Goal: Communication & Community: Answer question/provide support

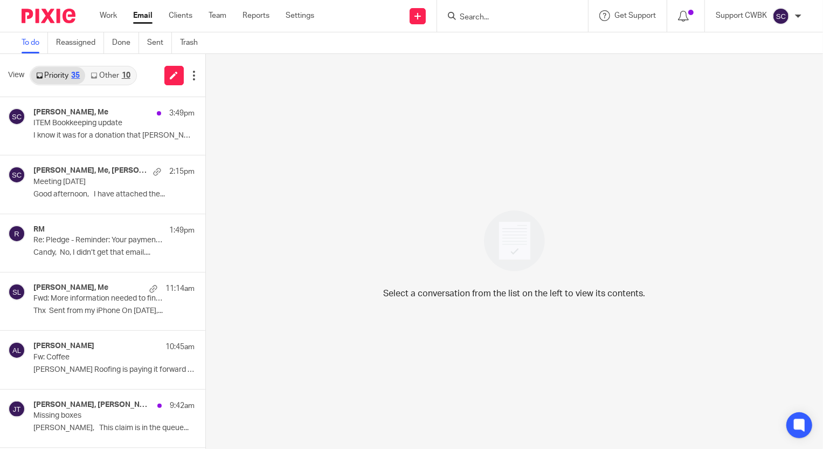
click at [101, 74] on link "Other 10" at bounding box center [110, 75] width 50 height 17
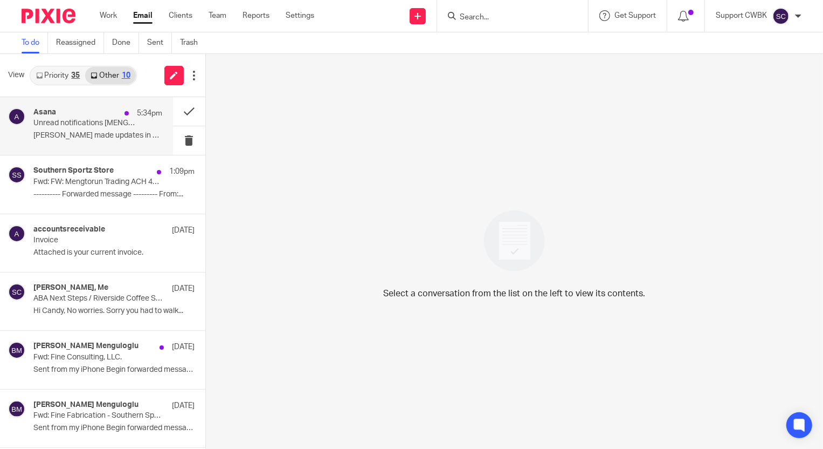
click at [75, 126] on p "Unread notifications [MENGTORUN]" at bounding box center [84, 123] width 103 height 9
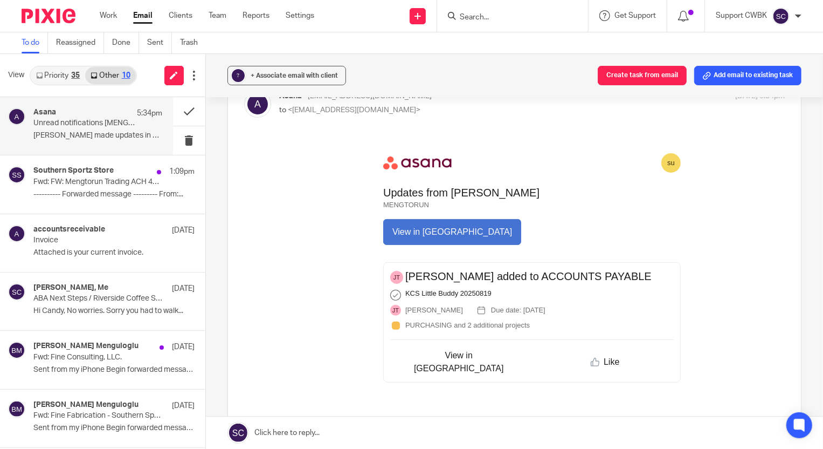
scroll to position [147, 0]
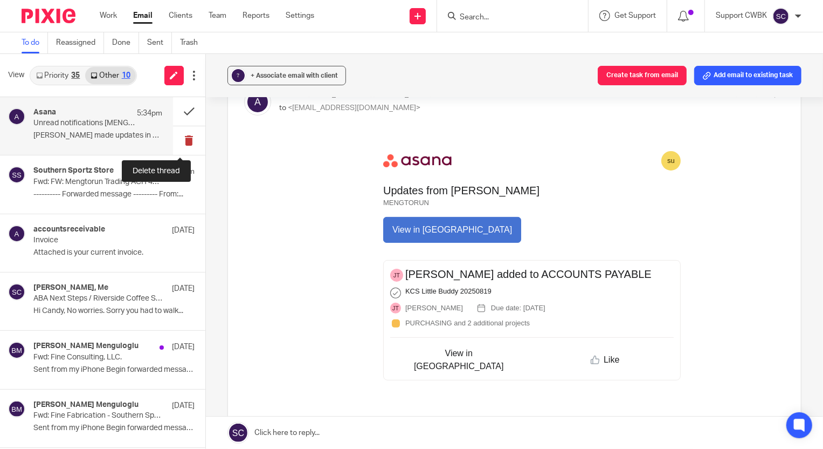
click at [178, 140] on button at bounding box center [189, 140] width 32 height 29
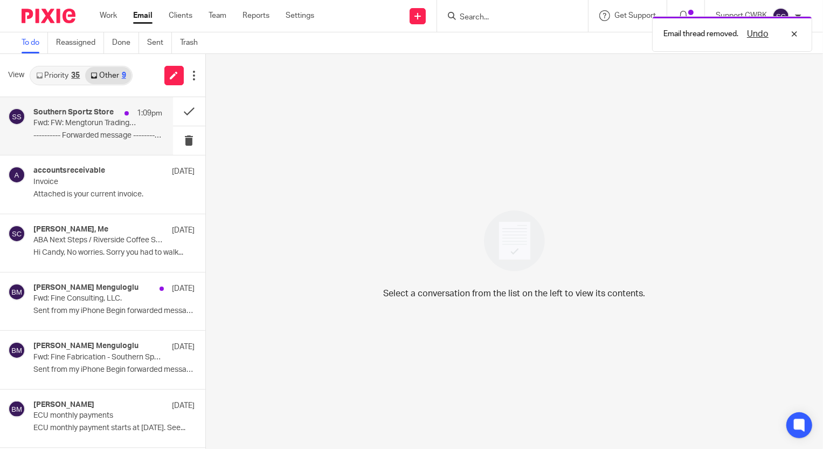
click at [49, 128] on div "Southern Sportz Store 1:09pm Fwd: FW: Mengtorun Trading ACH 4047.20 ---------- …" at bounding box center [97, 126] width 129 height 36
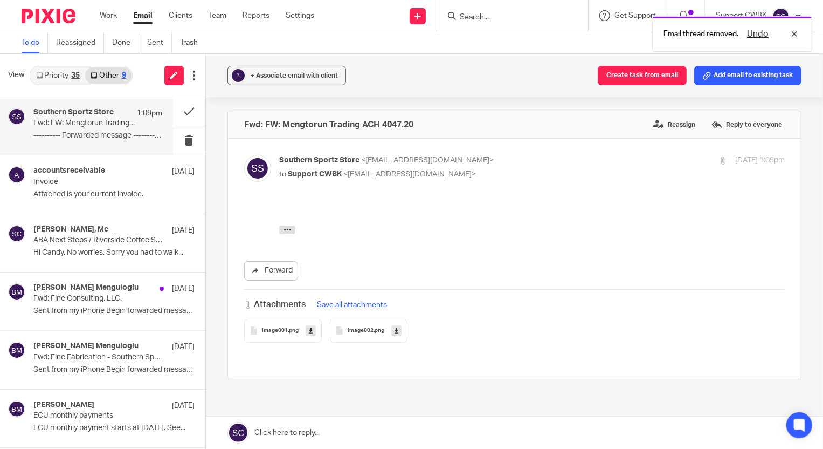
scroll to position [0, 0]
click at [284, 229] on icon "button" at bounding box center [287, 229] width 8 height 8
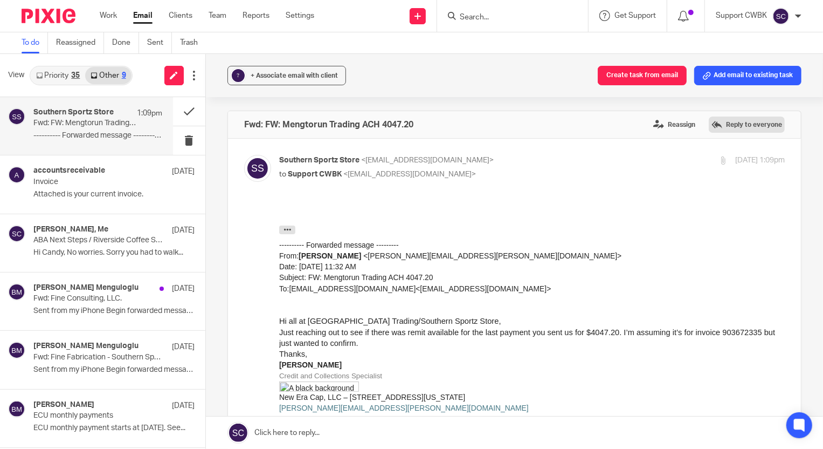
click at [726, 122] on label "Reply to everyone" at bounding box center [747, 124] width 76 height 16
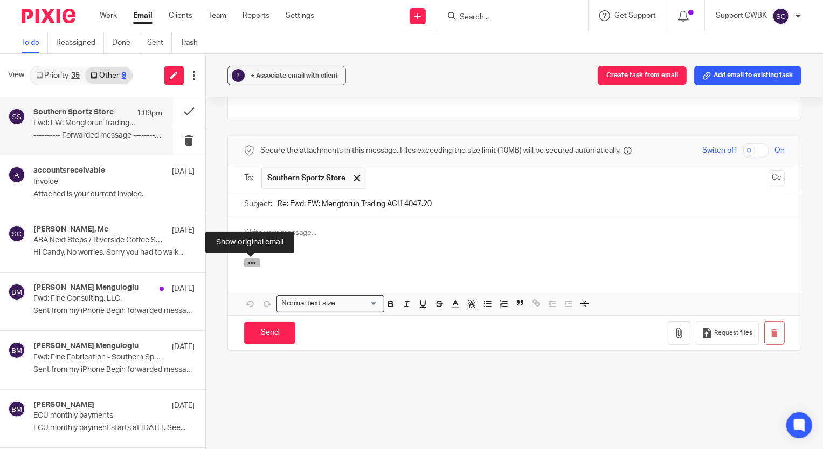
click at [248, 264] on icon "button" at bounding box center [252, 263] width 8 height 8
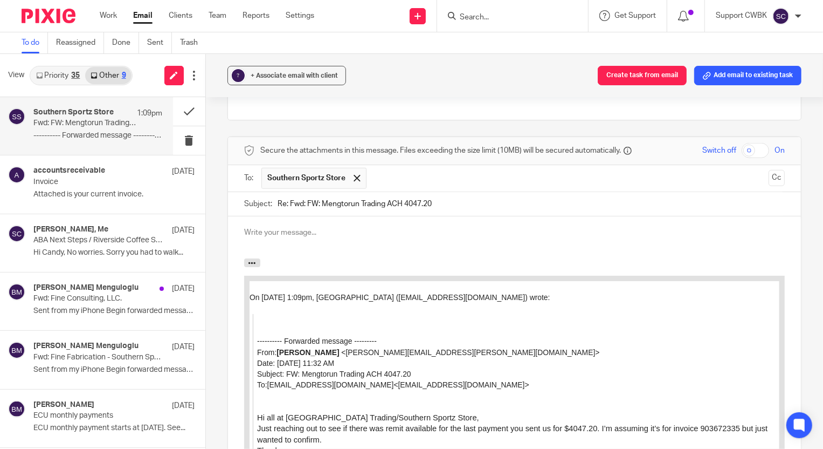
click at [346, 353] on link "daniel.olejniczak@neweracap.com" at bounding box center [471, 352] width 250 height 9
click at [414, 175] on input "text" at bounding box center [568, 178] width 392 height 21
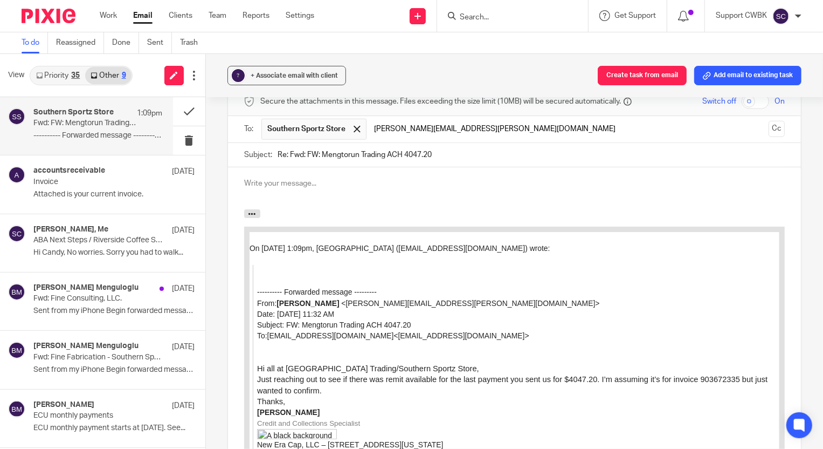
scroll to position [698, 0]
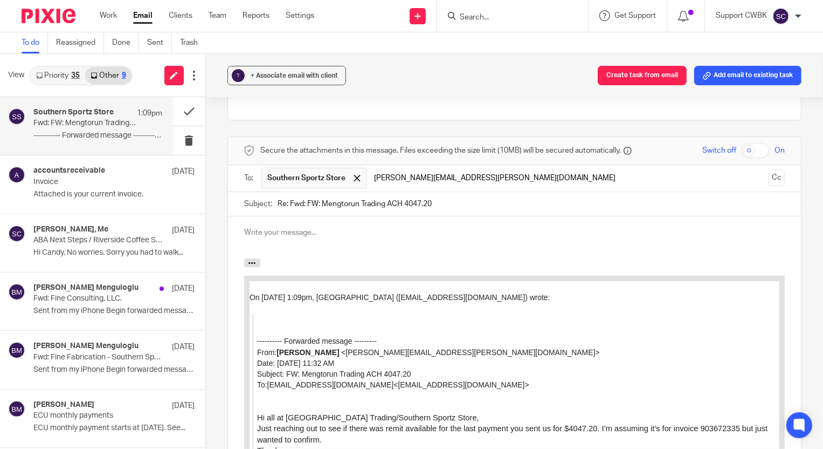
type input "daniel.olejniczak@neweracap.com"
click at [249, 231] on p at bounding box center [514, 232] width 541 height 11
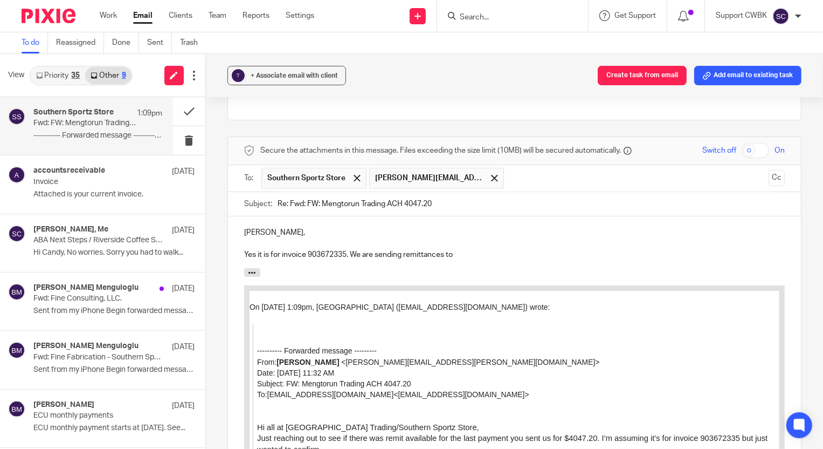
drag, startPoint x: 402, startPoint y: 253, endPoint x: 400, endPoint y: 270, distance: 17.3
click at [402, 253] on p "Yes it is for invoice 903672335. We are sending remittances to" at bounding box center [514, 254] width 541 height 11
click at [526, 256] on p "Yes it is for invoice 903672335. We are sending electronic remittances to" at bounding box center [514, 254] width 541 height 11
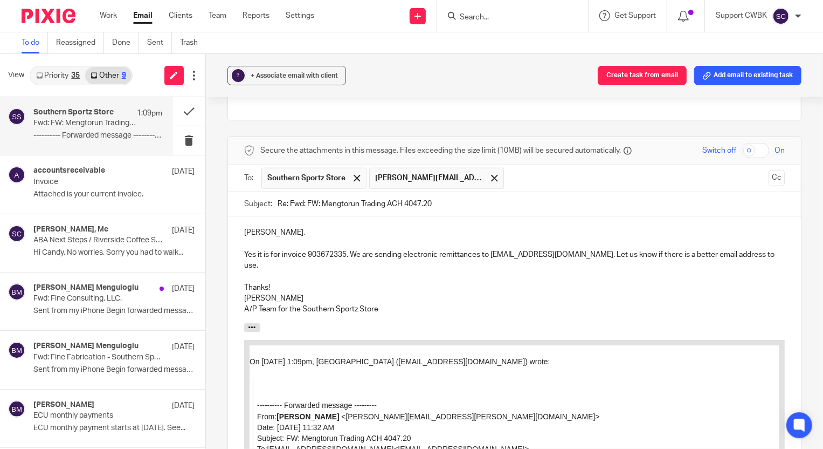
click at [246, 256] on p "Yes it is for invoice 903672335. We are sending electronic remittances to ar@ne…" at bounding box center [514, 260] width 541 height 22
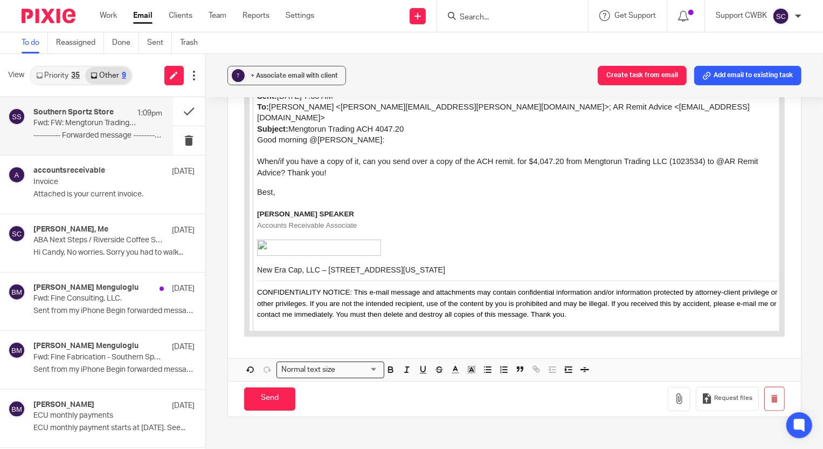
scroll to position [1188, 0]
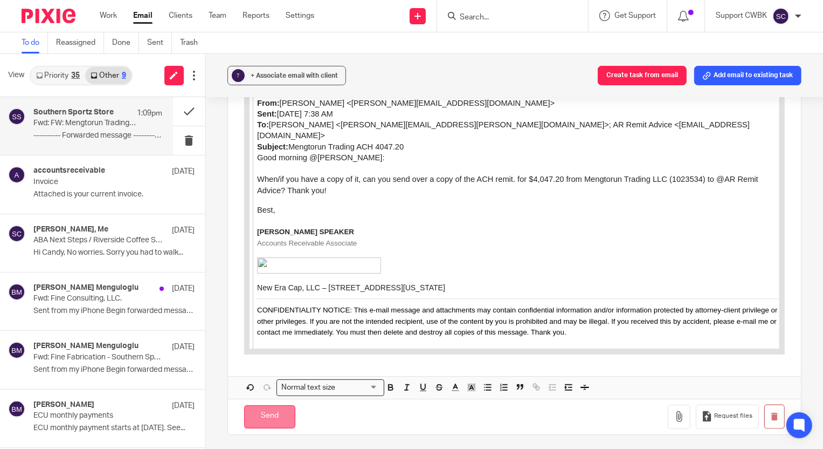
click at [267, 406] on input "Send" at bounding box center [269, 416] width 51 height 23
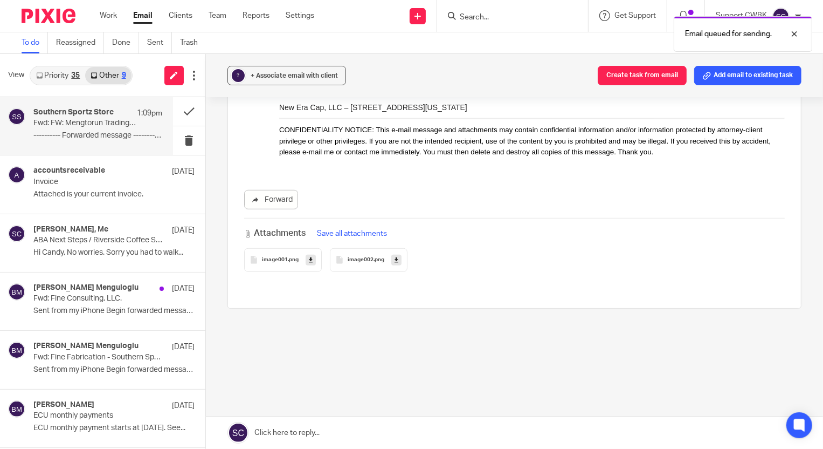
scroll to position [509, 0]
click at [49, 74] on link "Priority 35" at bounding box center [58, 75] width 54 height 17
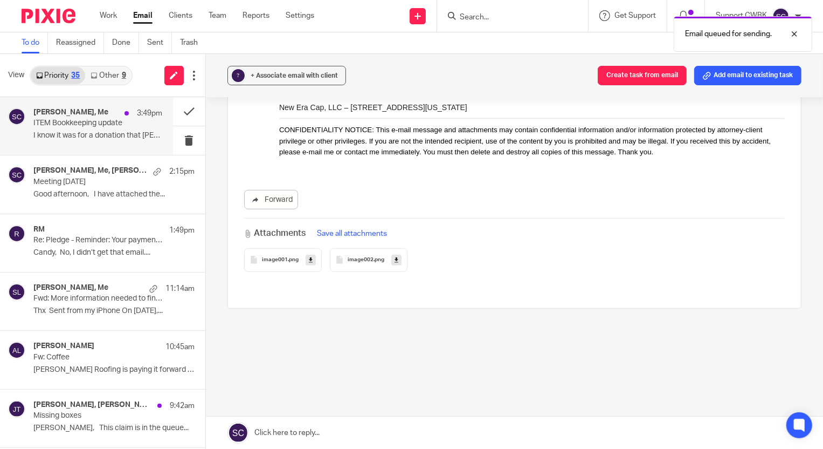
click at [49, 133] on p "I know it was for a donation that Steve Van..." at bounding box center [97, 135] width 129 height 9
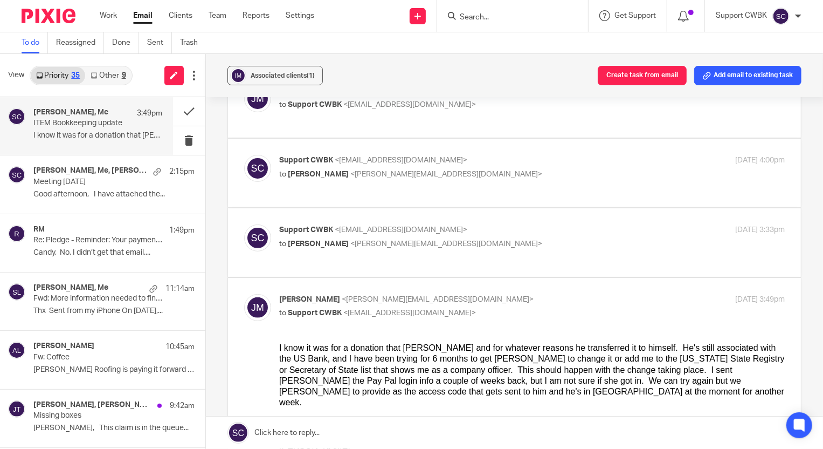
scroll to position [196, 0]
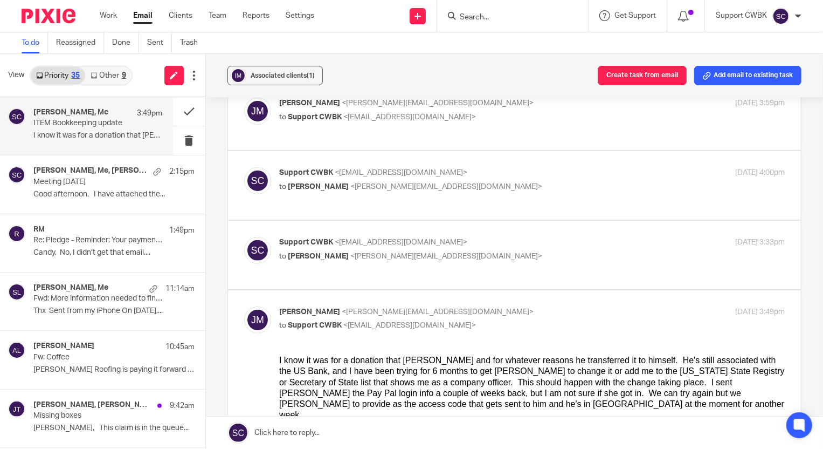
click at [104, 73] on link "Other 9" at bounding box center [108, 75] width 46 height 17
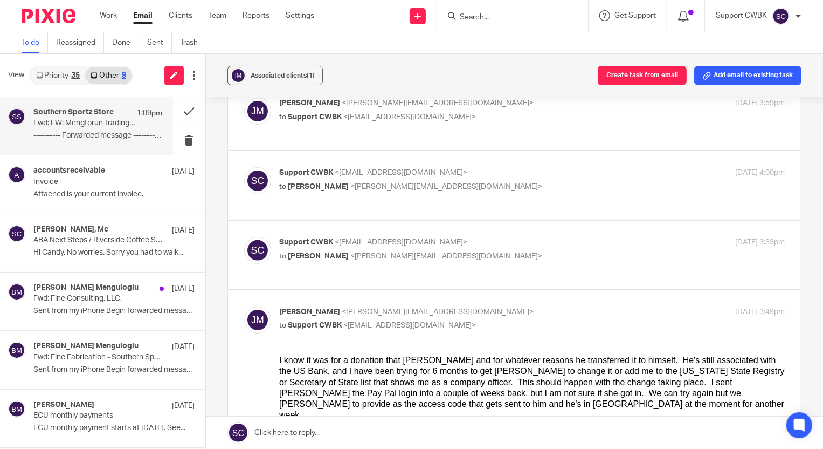
click at [61, 129] on div "Southern Sportz Store 1:09pm Fwd: FW: Mengtorun Trading ACH 4047.20 ---------- …" at bounding box center [97, 126] width 129 height 36
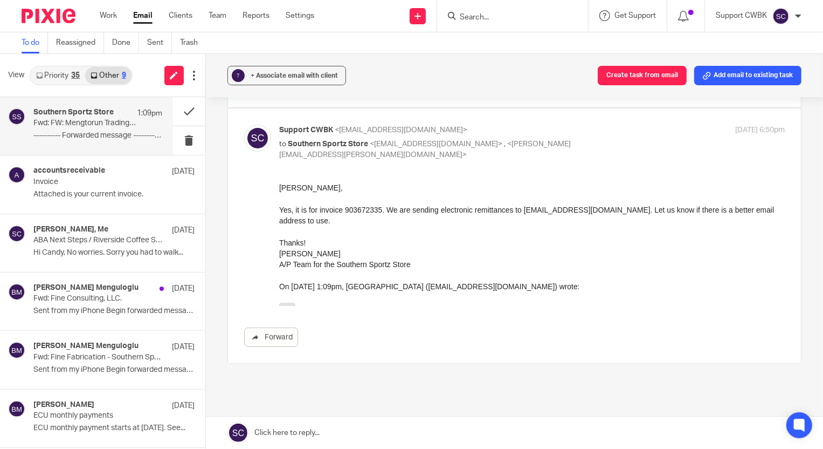
scroll to position [165, 0]
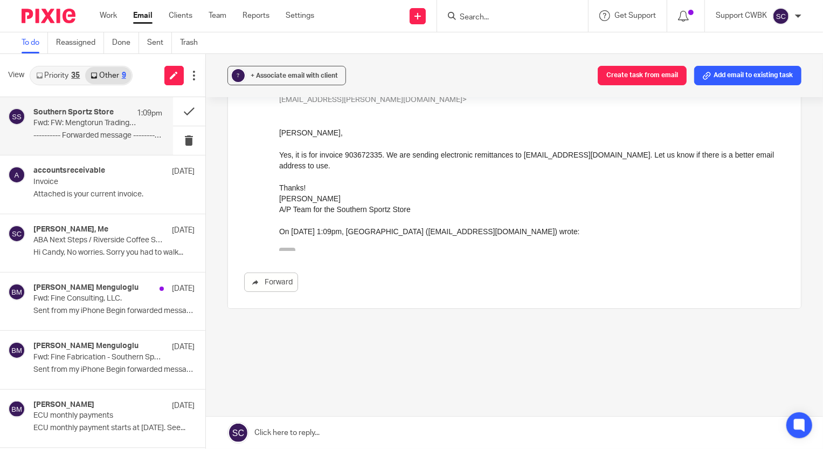
click at [285, 248] on icon "button" at bounding box center [287, 252] width 8 height 8
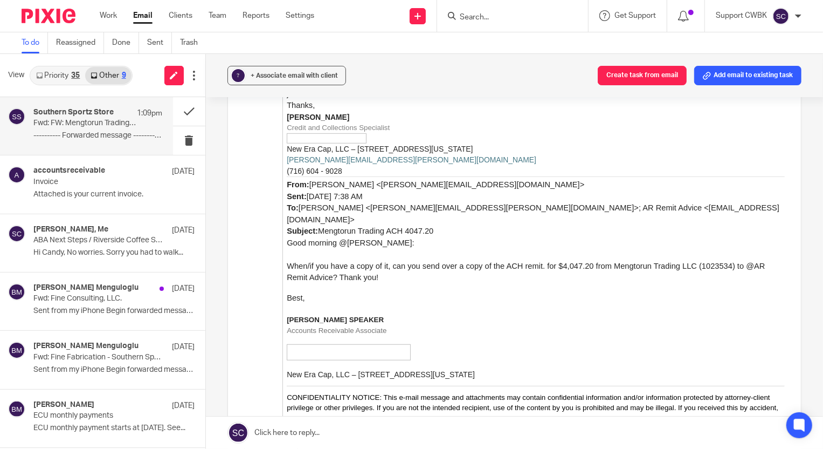
scroll to position [459, 0]
click at [54, 75] on link "Priority 35" at bounding box center [58, 75] width 54 height 17
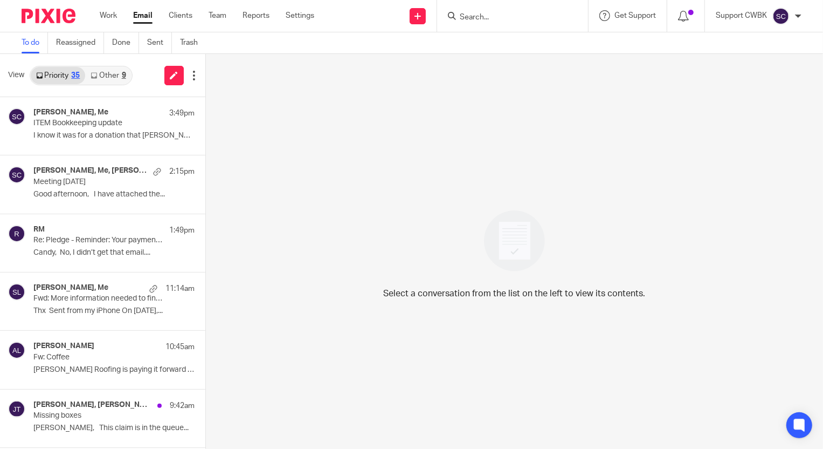
click at [98, 71] on link "Other 9" at bounding box center [108, 75] width 46 height 17
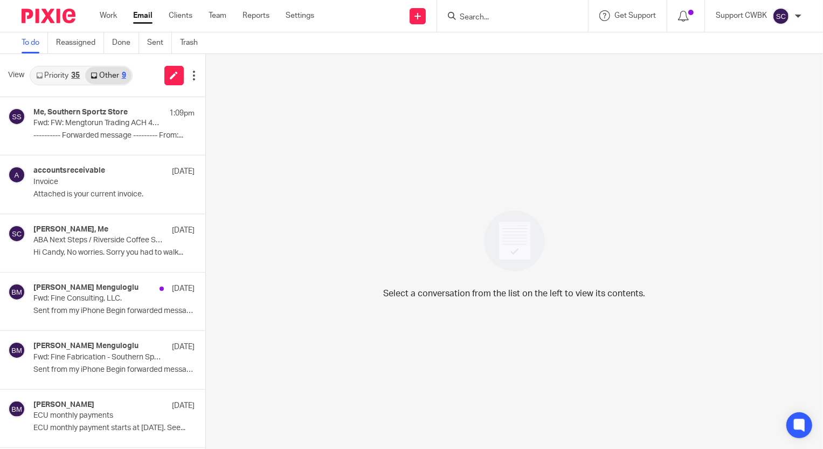
click at [43, 71] on link "Priority 35" at bounding box center [58, 75] width 54 height 17
